Goal: Information Seeking & Learning: Learn about a topic

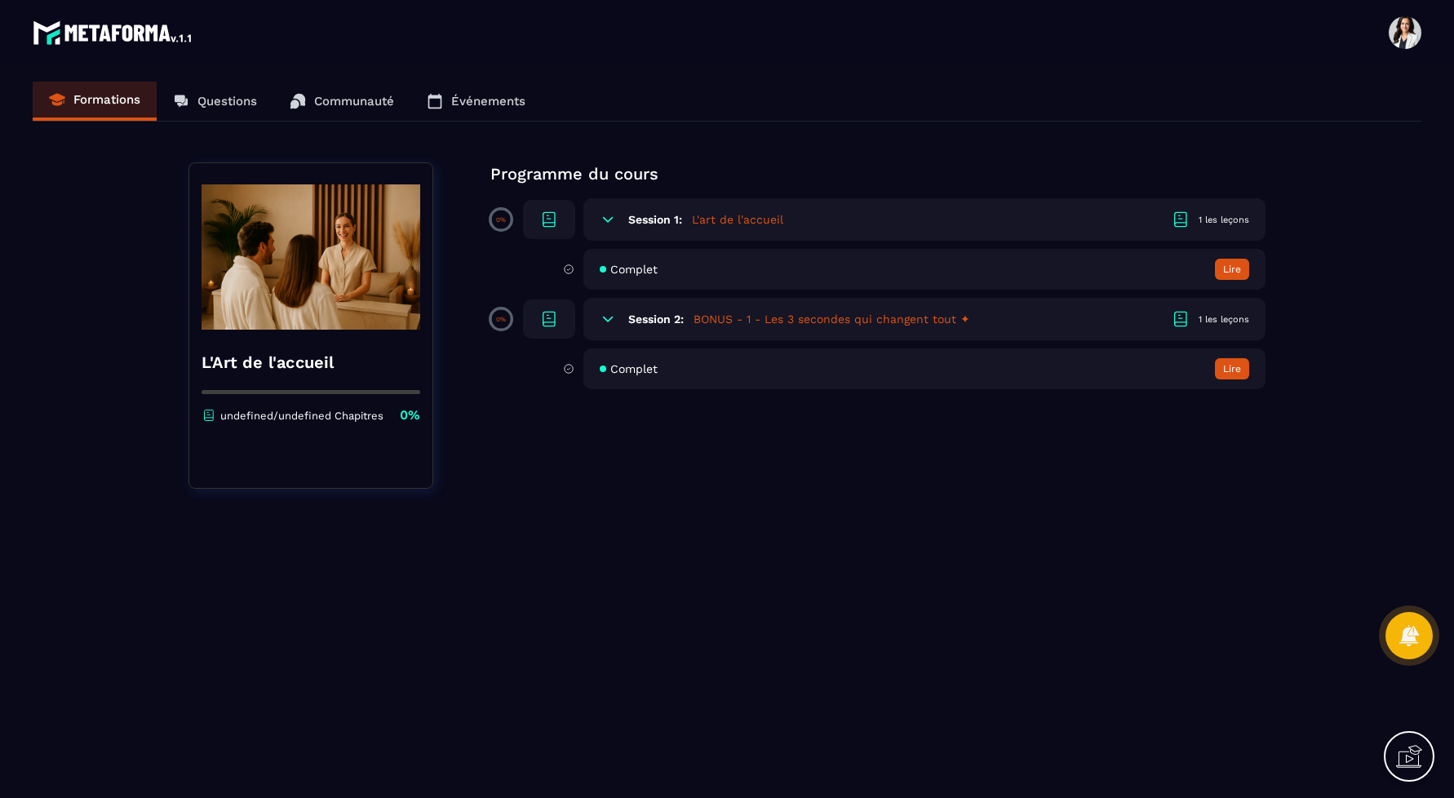
click at [706, 212] on h5 "L'art de l'accueil" at bounding box center [737, 219] width 91 height 16
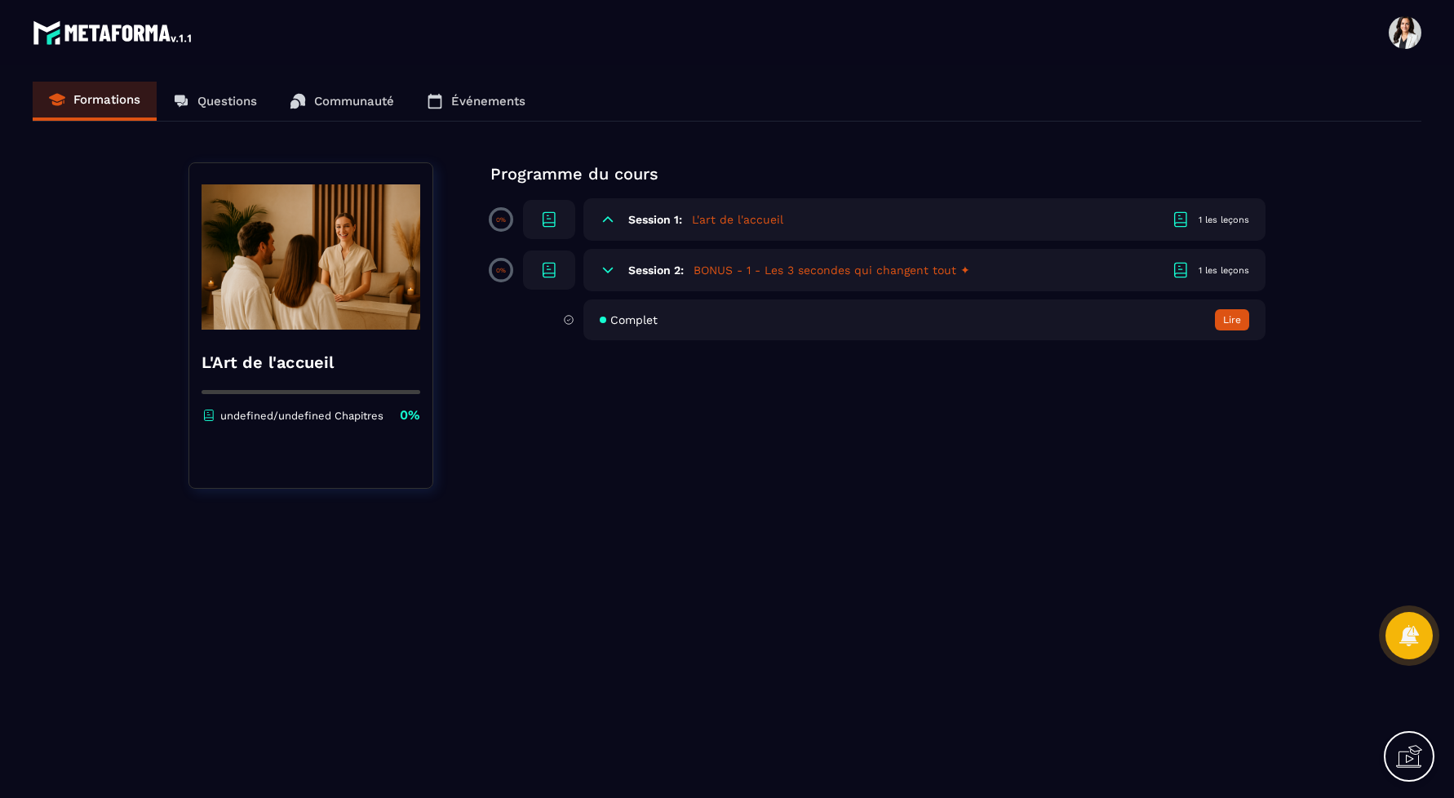
click at [706, 212] on h5 "L'art de l'accueil" at bounding box center [737, 219] width 91 height 16
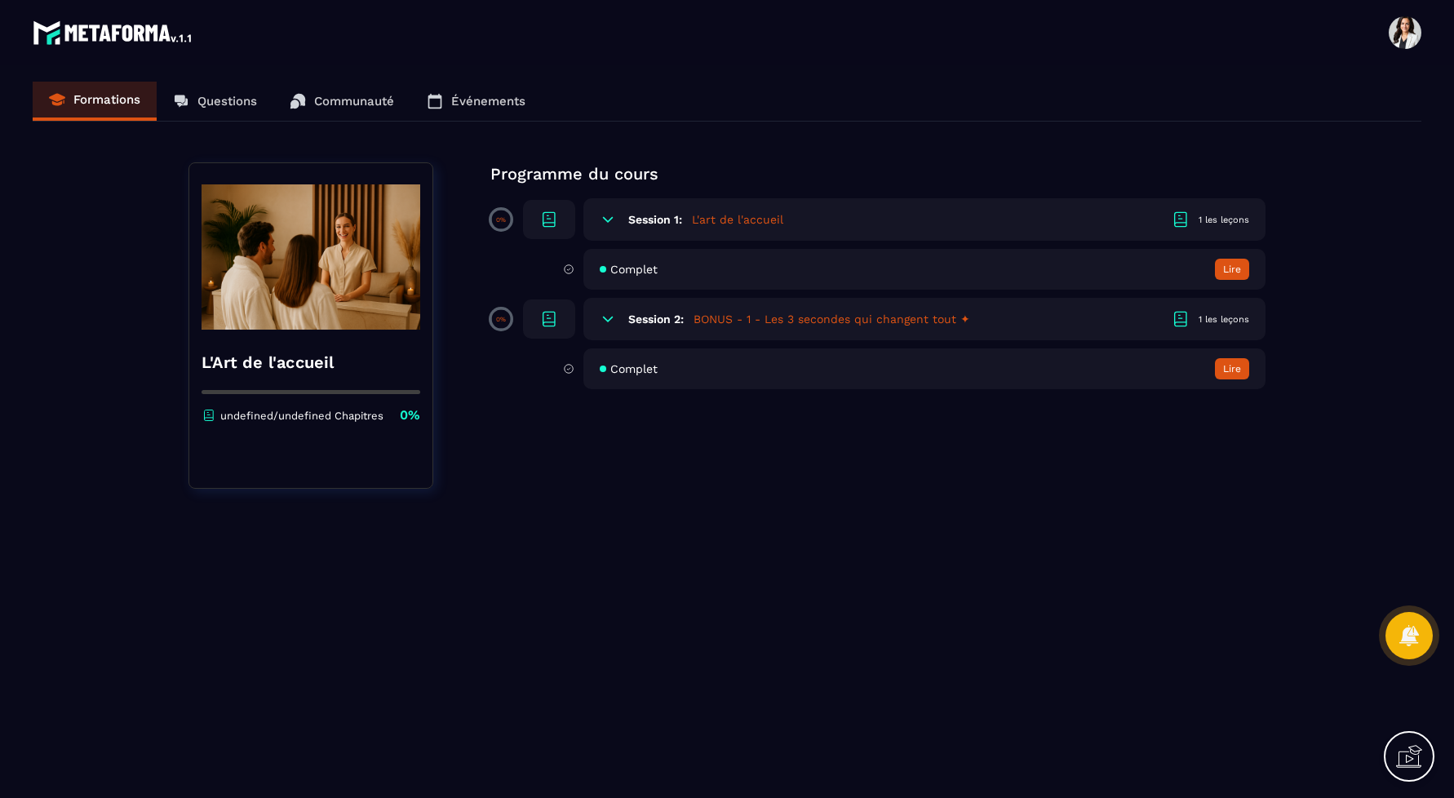
click at [626, 267] on span "Complet" at bounding box center [633, 269] width 47 height 13
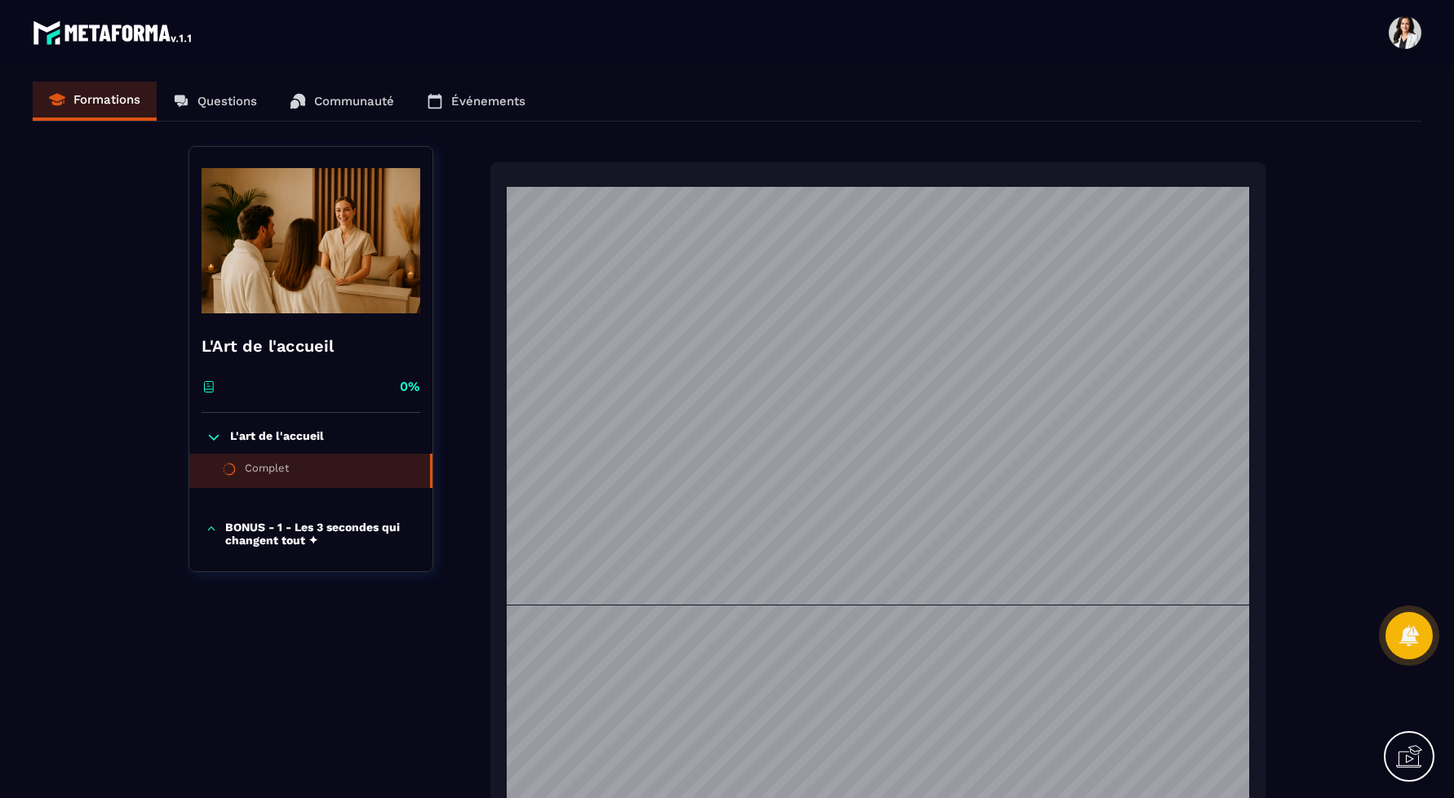
click at [228, 105] on div "Formations Questions Communauté Événements" at bounding box center [727, 102] width 1389 height 40
click at [210, 104] on div "Formations Questions Communauté Événements" at bounding box center [727, 102] width 1389 height 40
